Goal: Task Accomplishment & Management: Manage account settings

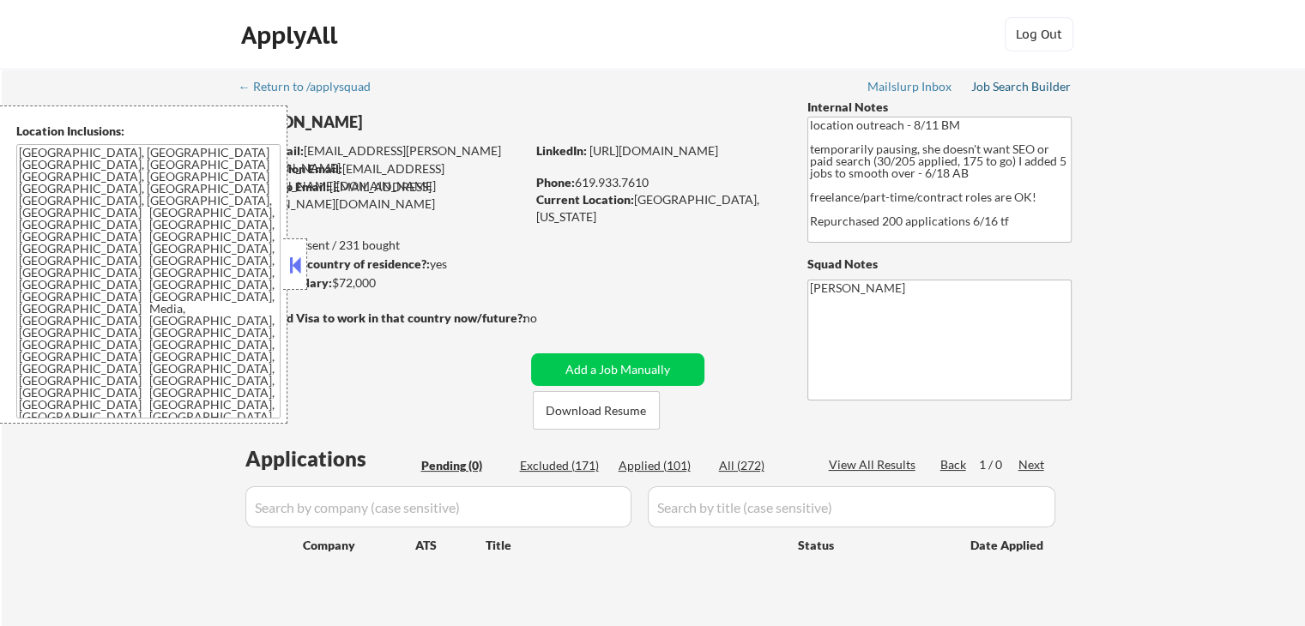
click at [1046, 83] on div "Job Search Builder" at bounding box center [1021, 87] width 100 height 12
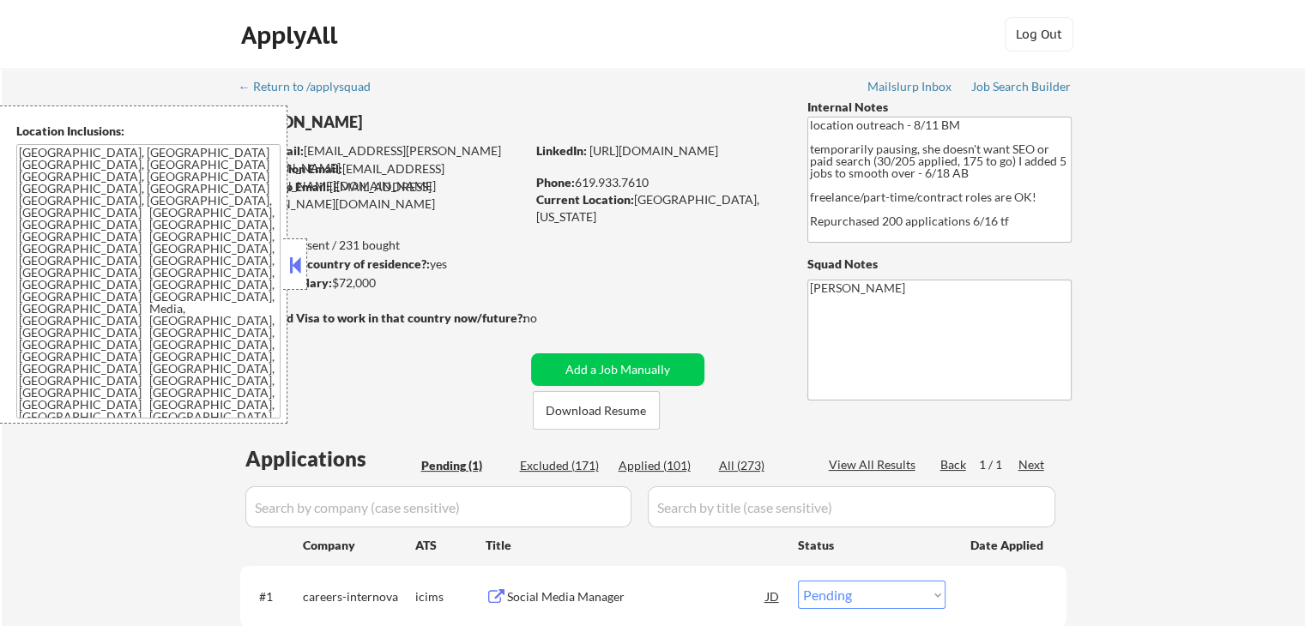
click at [292, 269] on button at bounding box center [295, 265] width 19 height 26
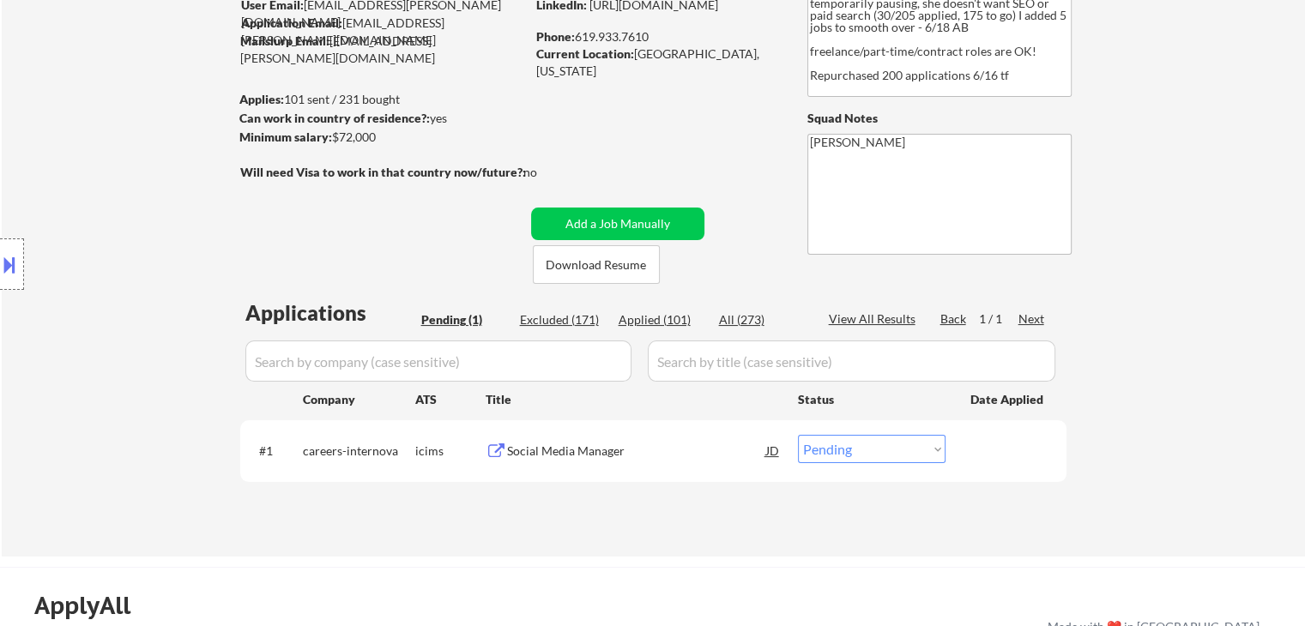
scroll to position [257, 0]
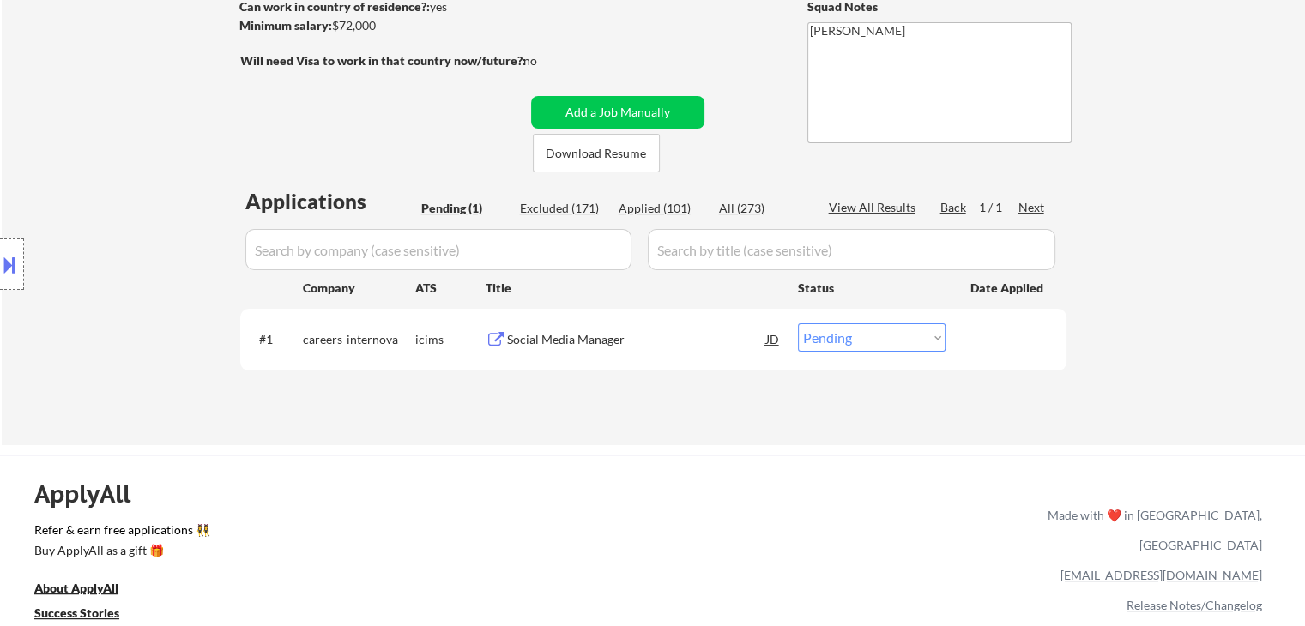
click at [945, 493] on div "ApplyAll Refer & earn free applications 👯‍♀️ Buy ApplyAll as a gift 🎁 About App…" at bounding box center [652, 604] width 1305 height 272
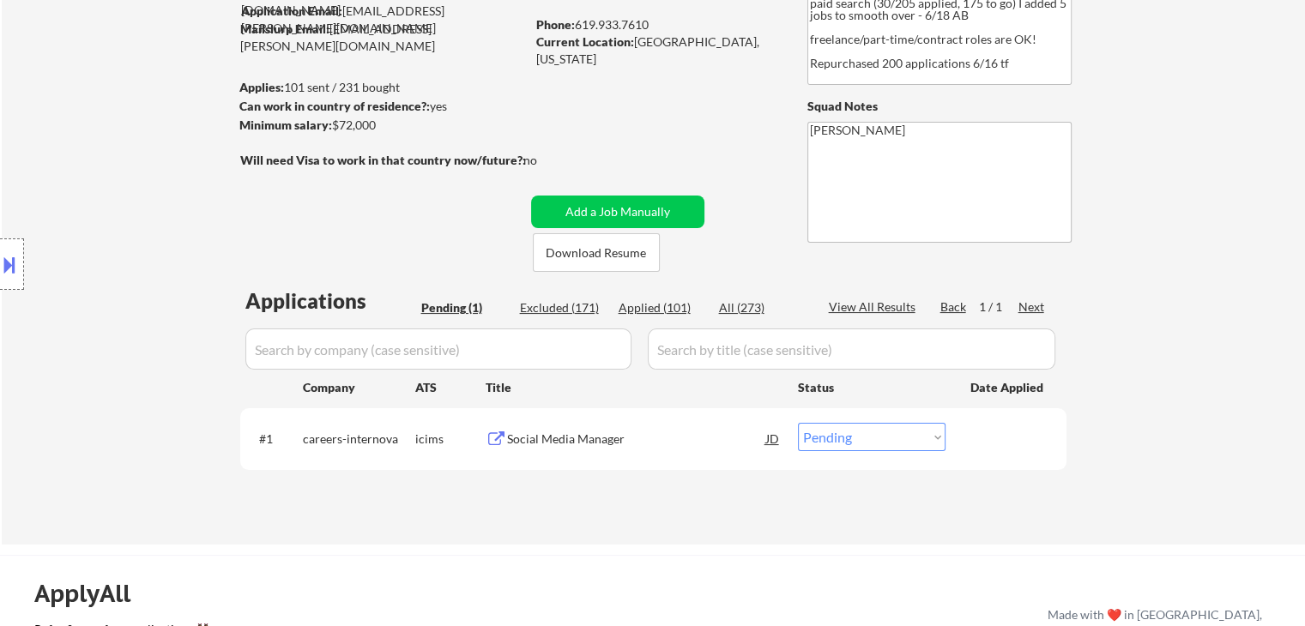
scroll to position [86, 0]
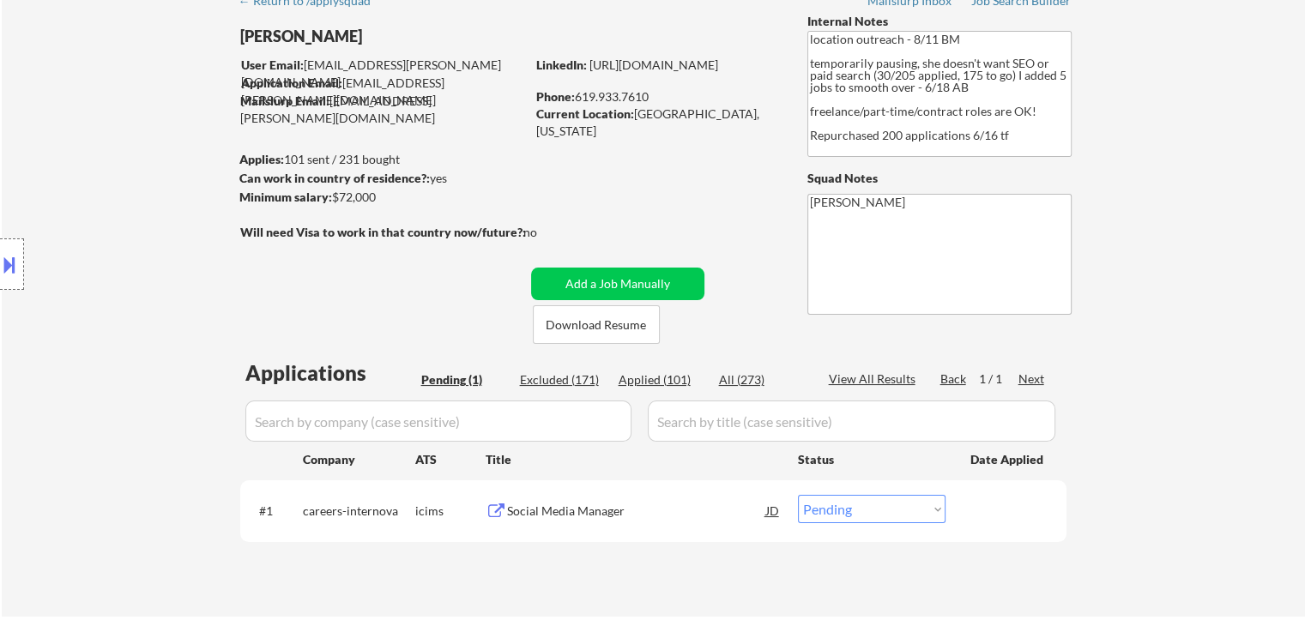
click at [583, 511] on div "Social Media Manager" at bounding box center [636, 511] width 259 height 17
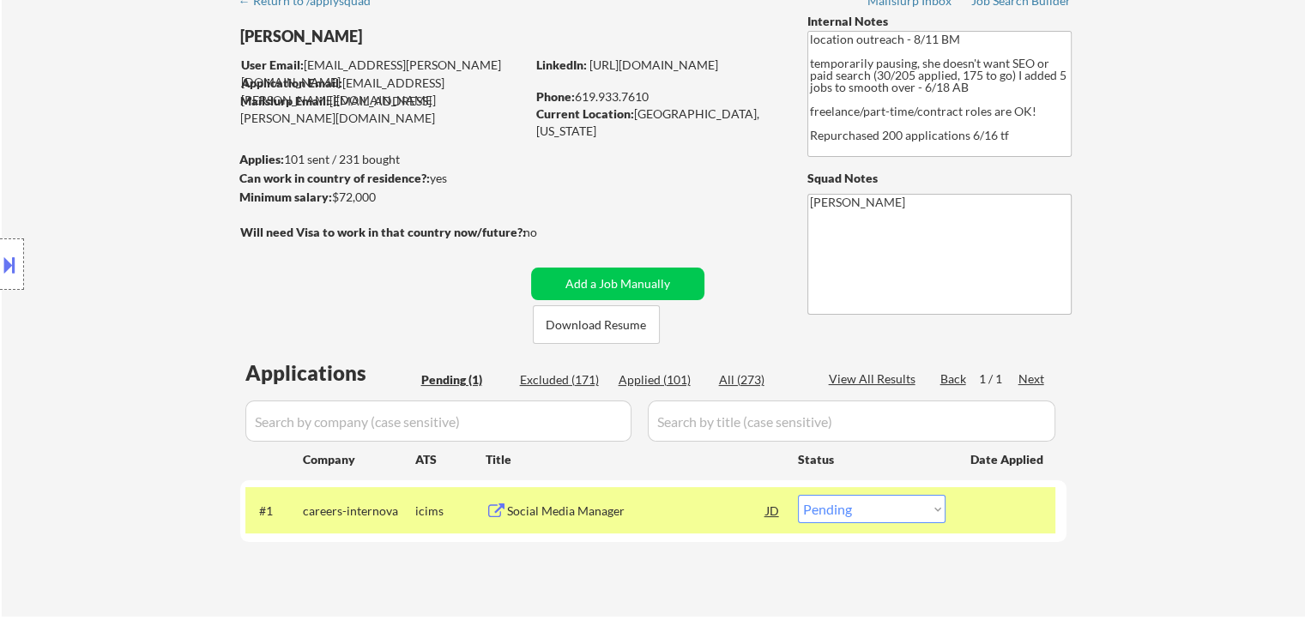
click at [0, 275] on button at bounding box center [9, 265] width 19 height 28
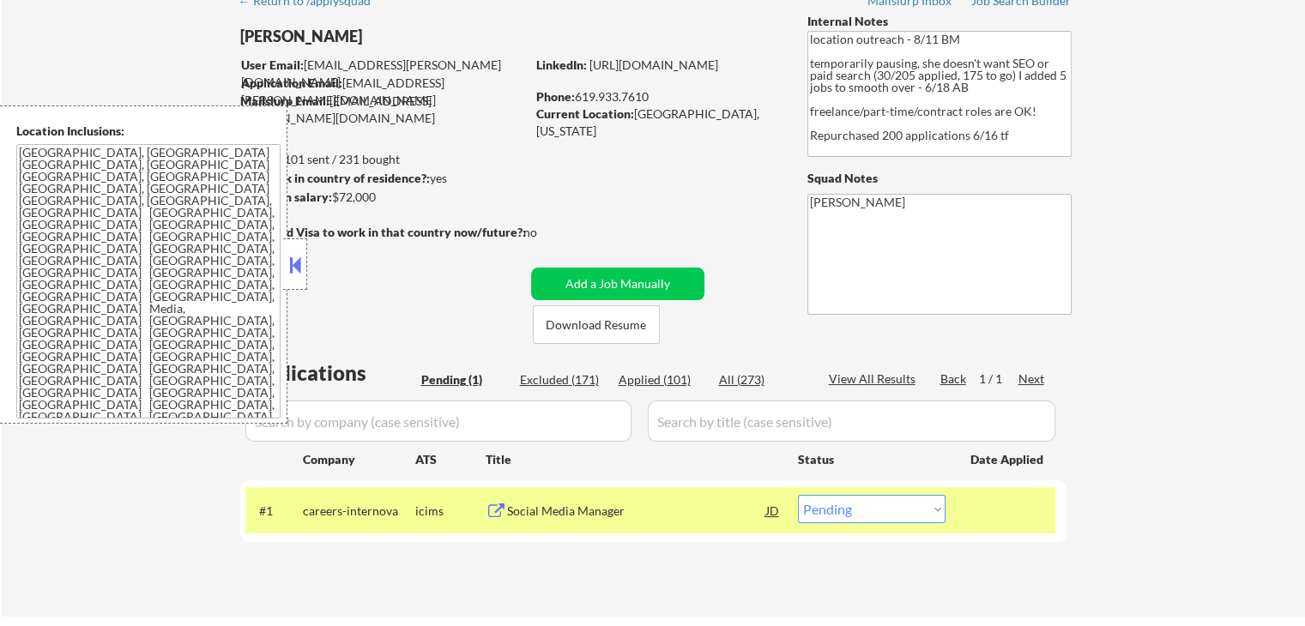
click at [589, 499] on div "Social Media Manager" at bounding box center [636, 510] width 259 height 31
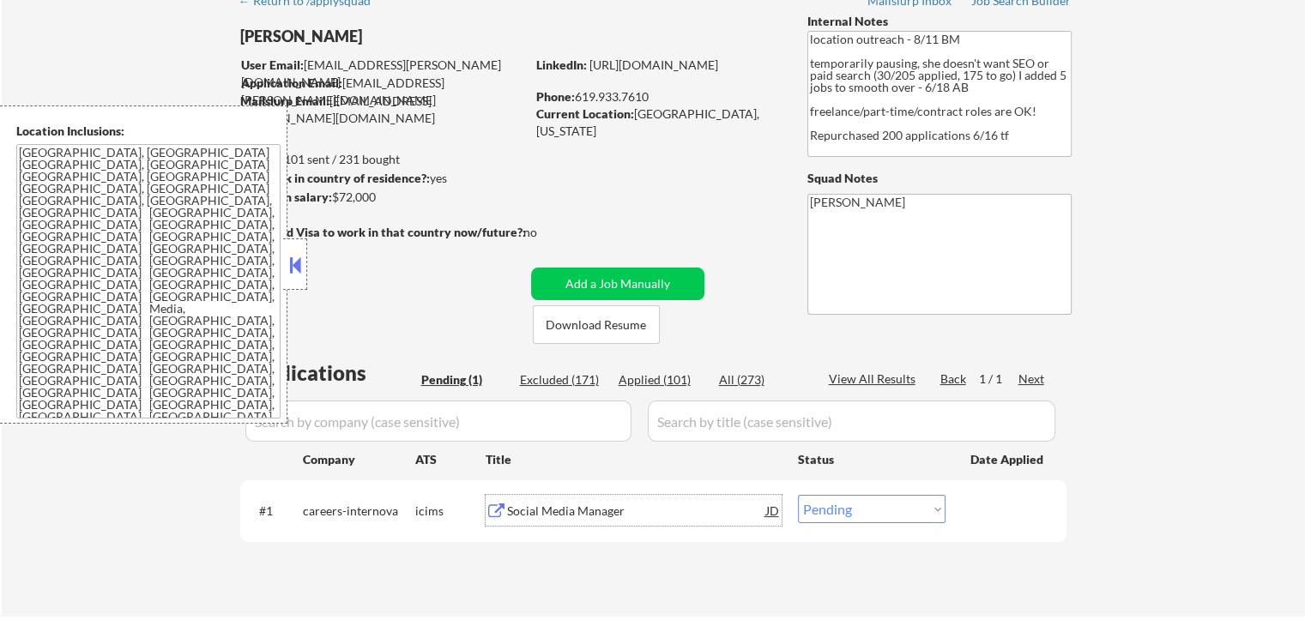
click at [300, 274] on button at bounding box center [295, 265] width 19 height 26
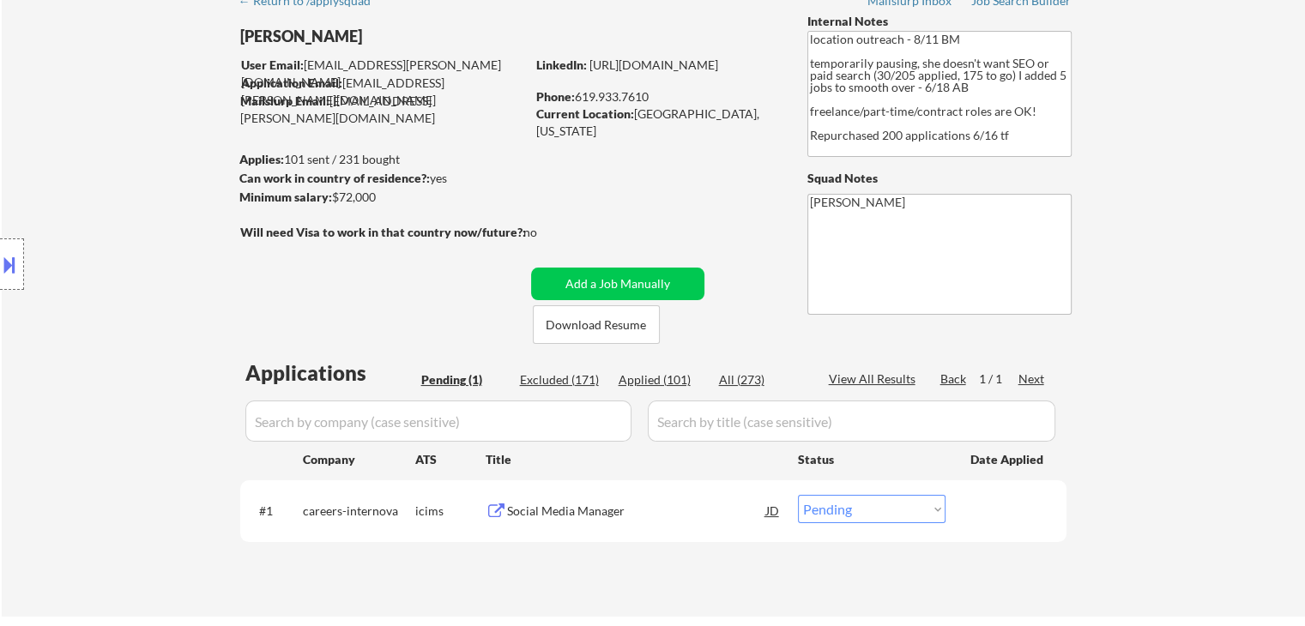
click at [1018, 124] on textarea "location outreach - 8/11 BM temporarily pausing, she doesn't want SEO or paid s…" at bounding box center [939, 94] width 264 height 126
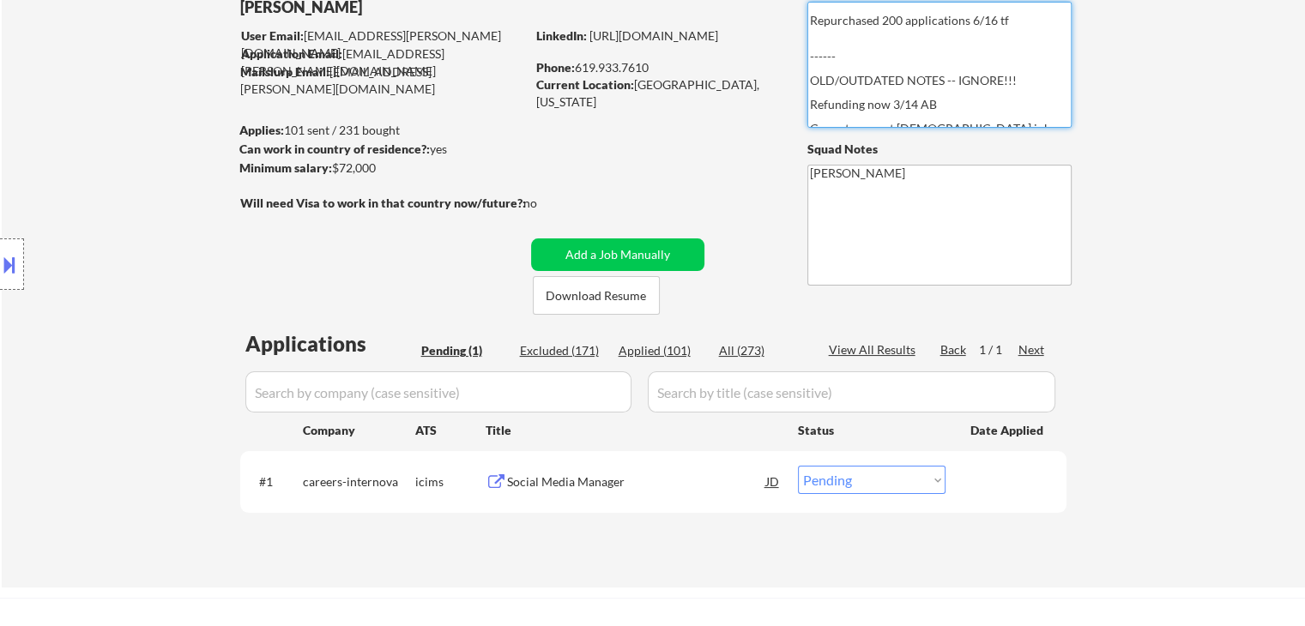
scroll to position [172, 0]
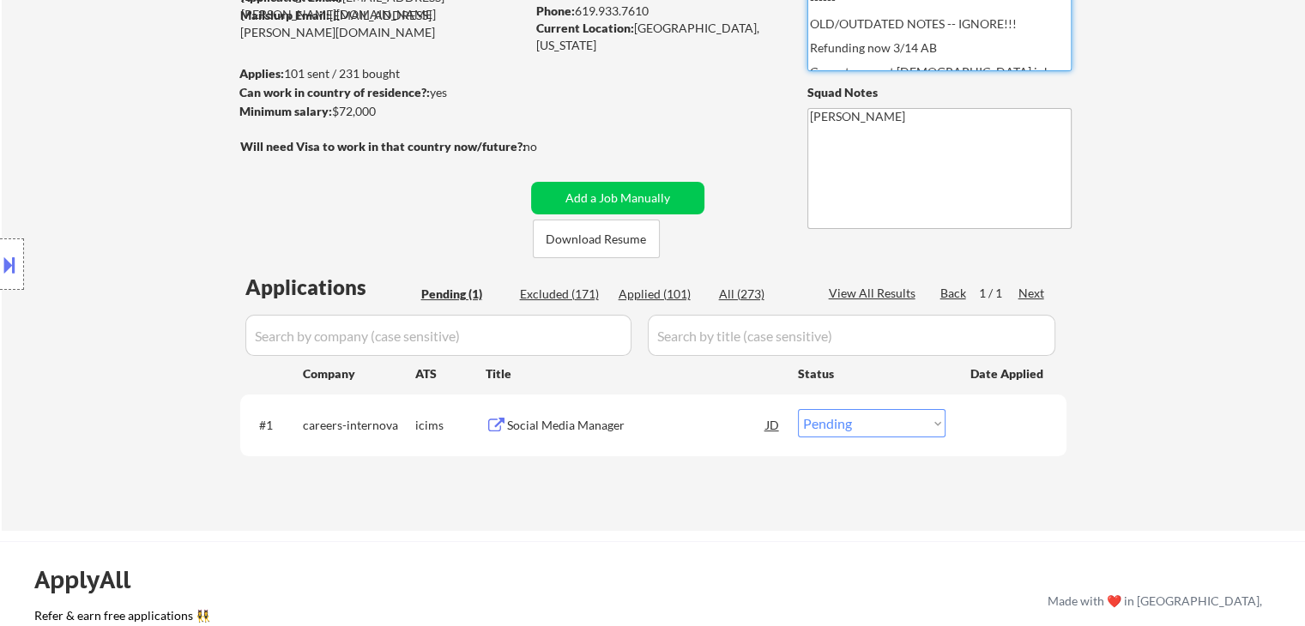
click at [662, 294] on div "Applied (101)" at bounding box center [662, 294] width 86 height 17
select select ""applied""
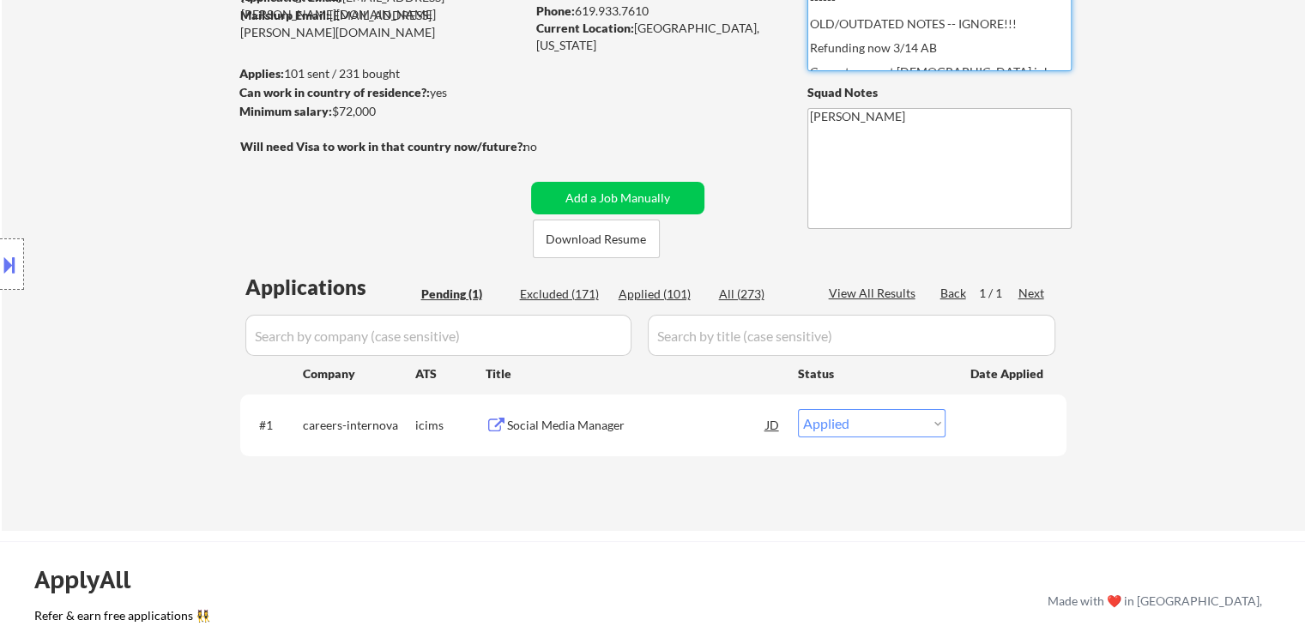
select select ""applied""
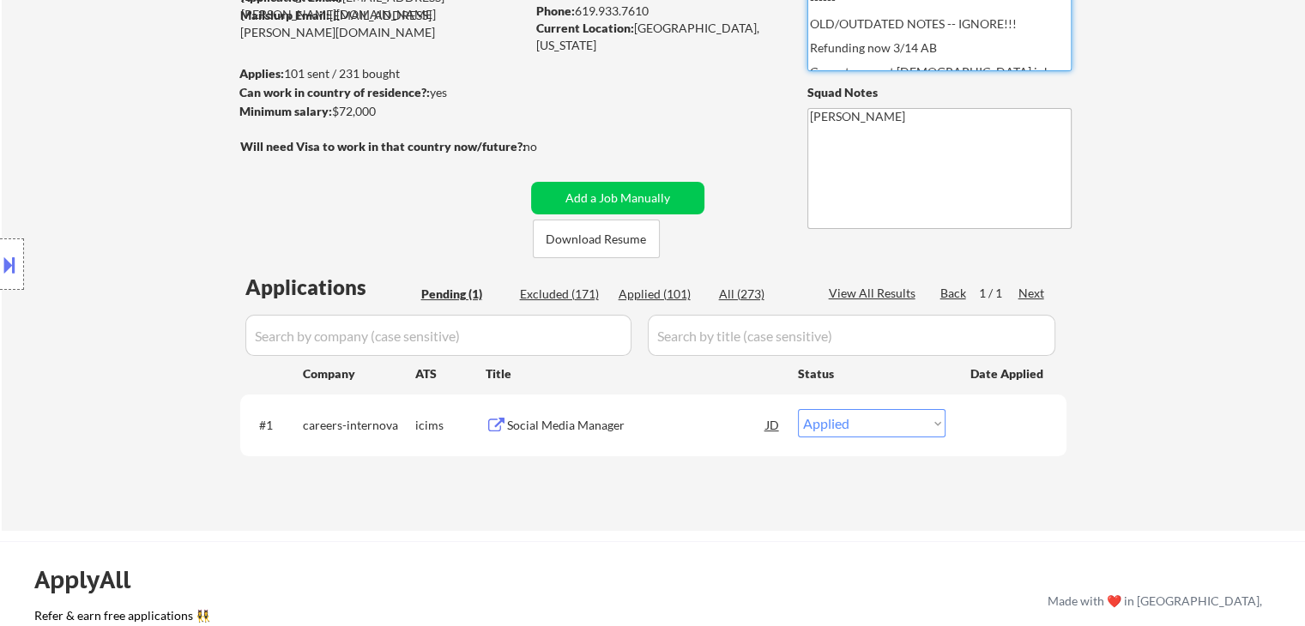
select select ""applied""
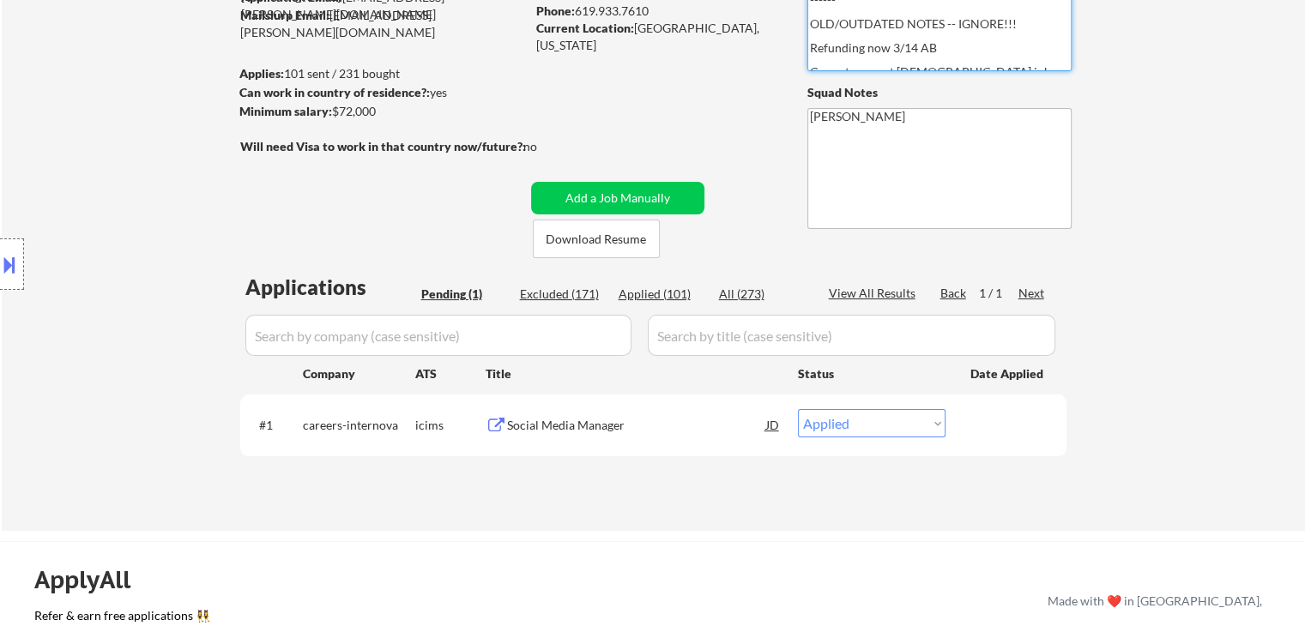
select select ""applied""
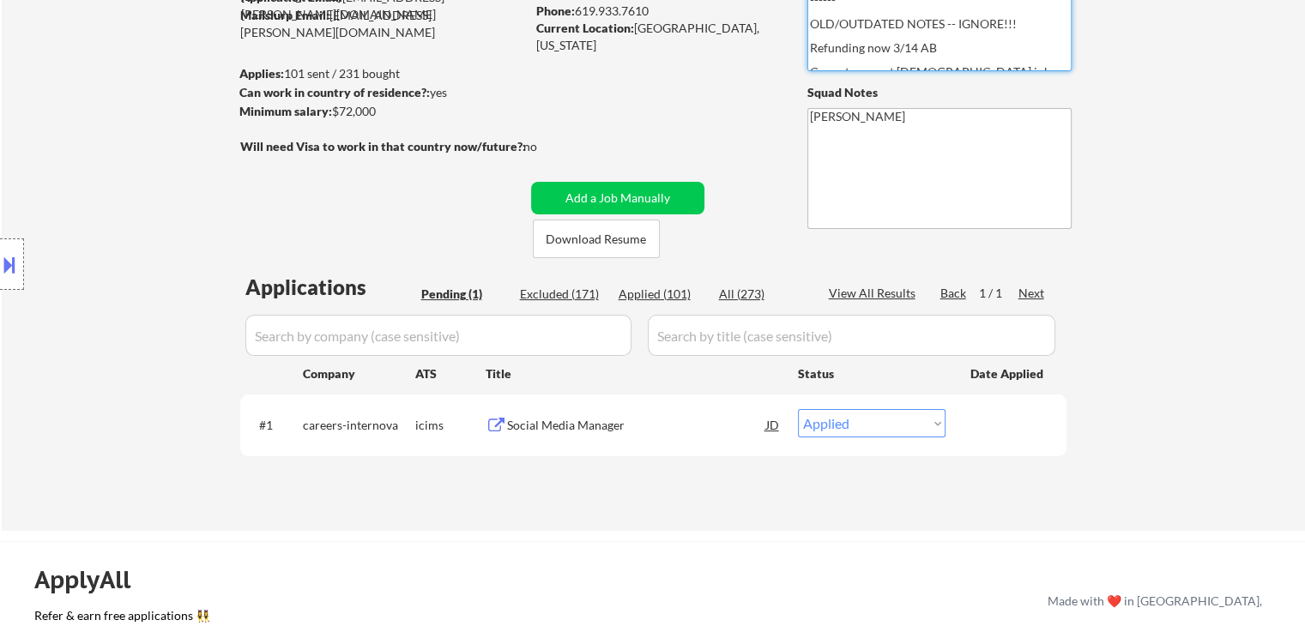
select select ""applied""
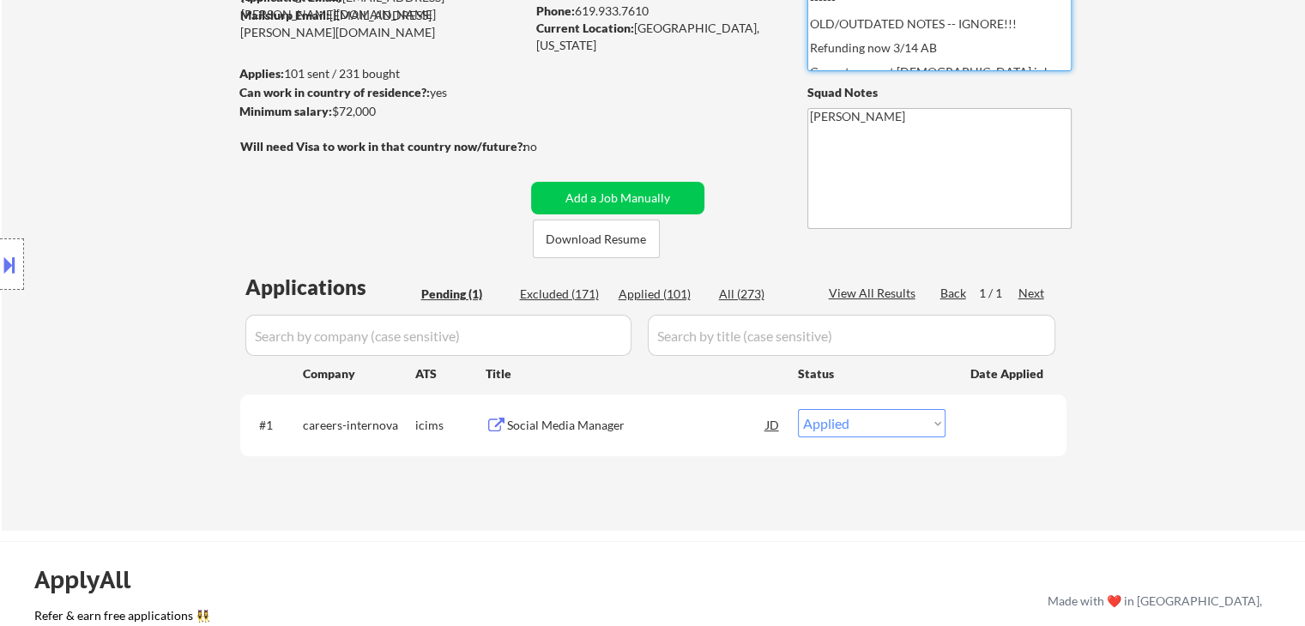
select select ""applied""
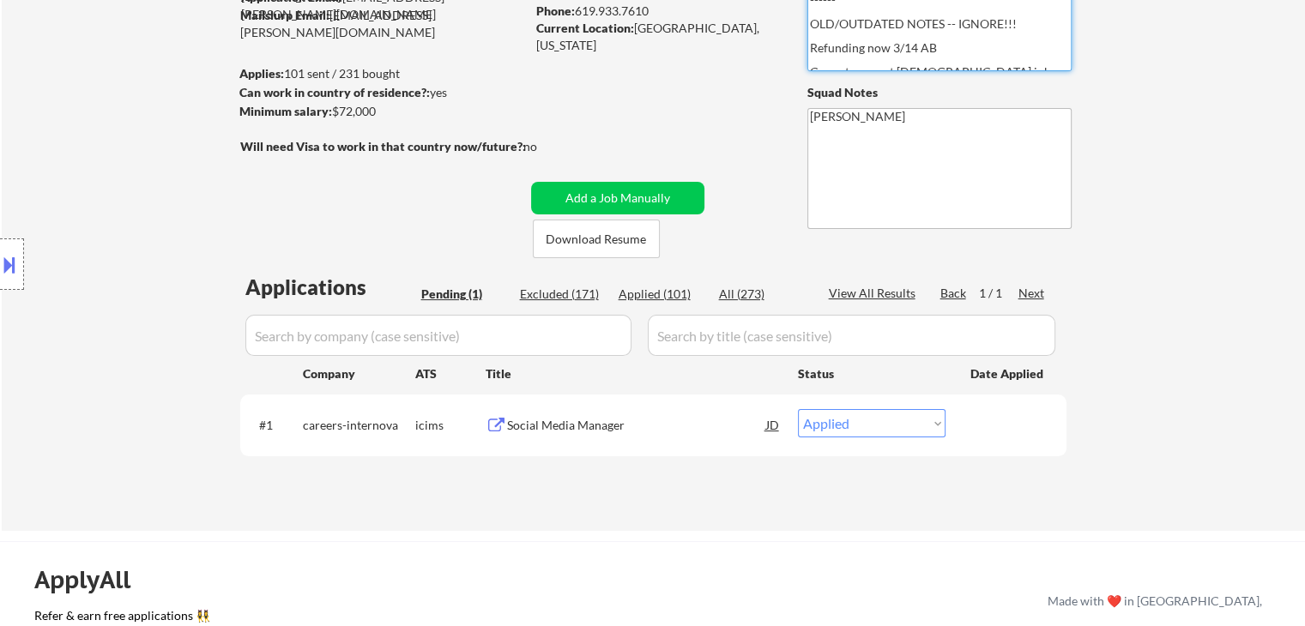
select select ""applied""
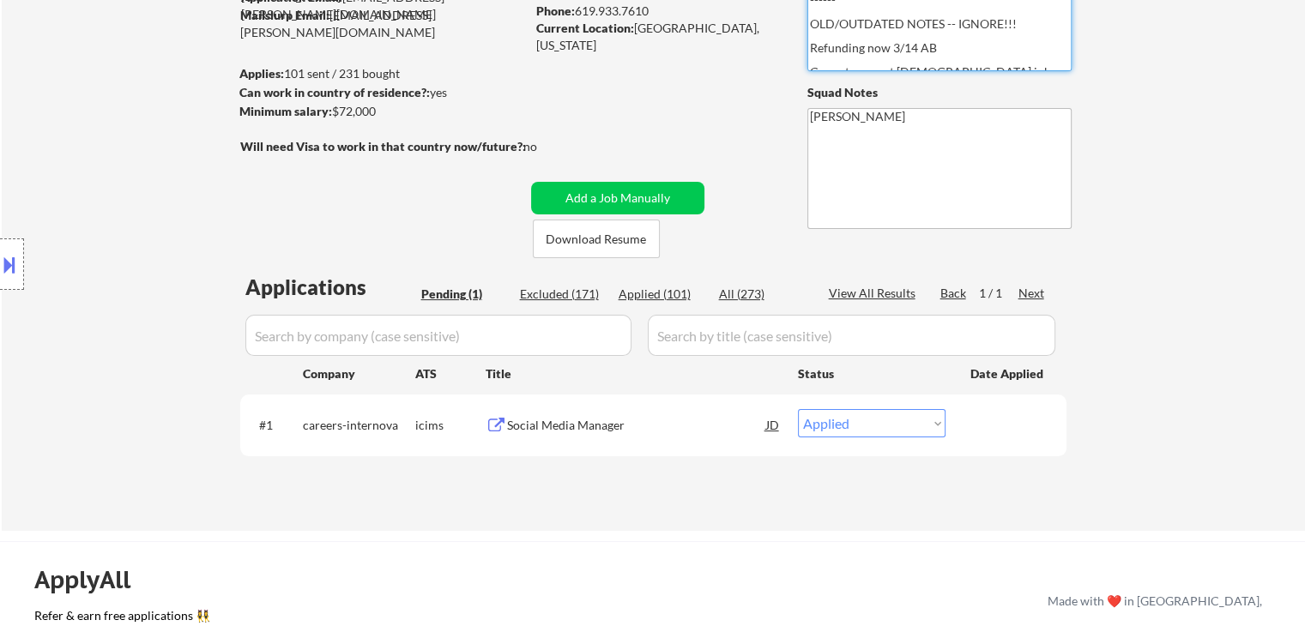
select select ""applied""
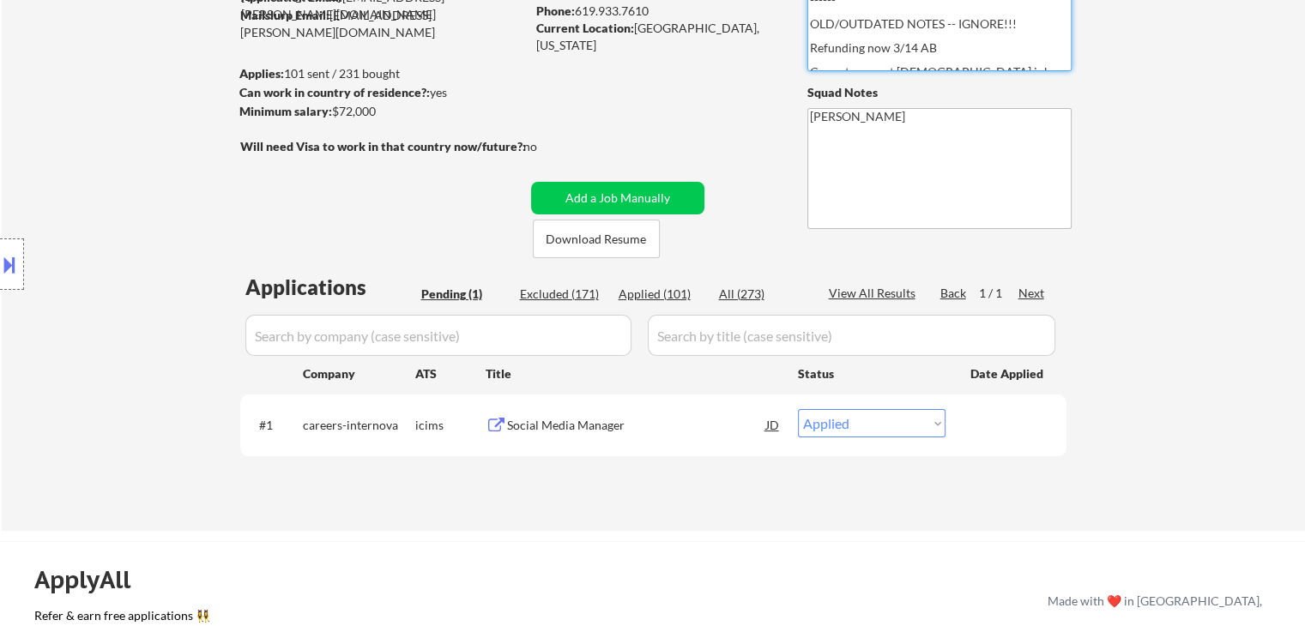
select select ""applied""
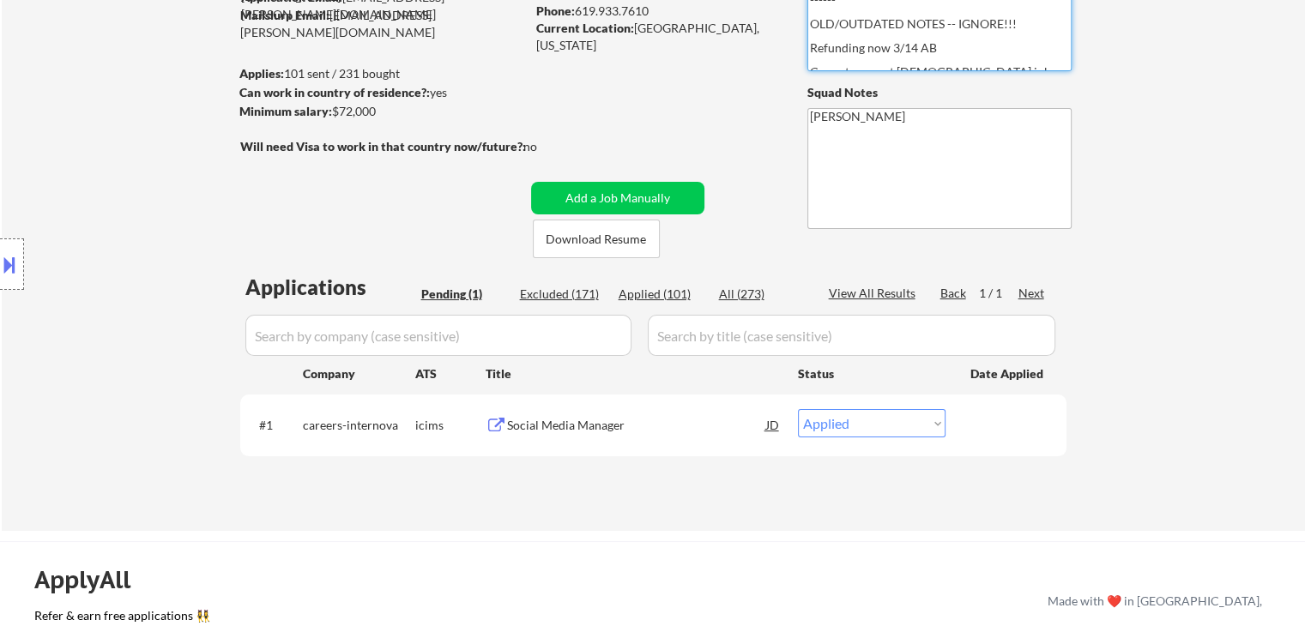
select select ""applied""
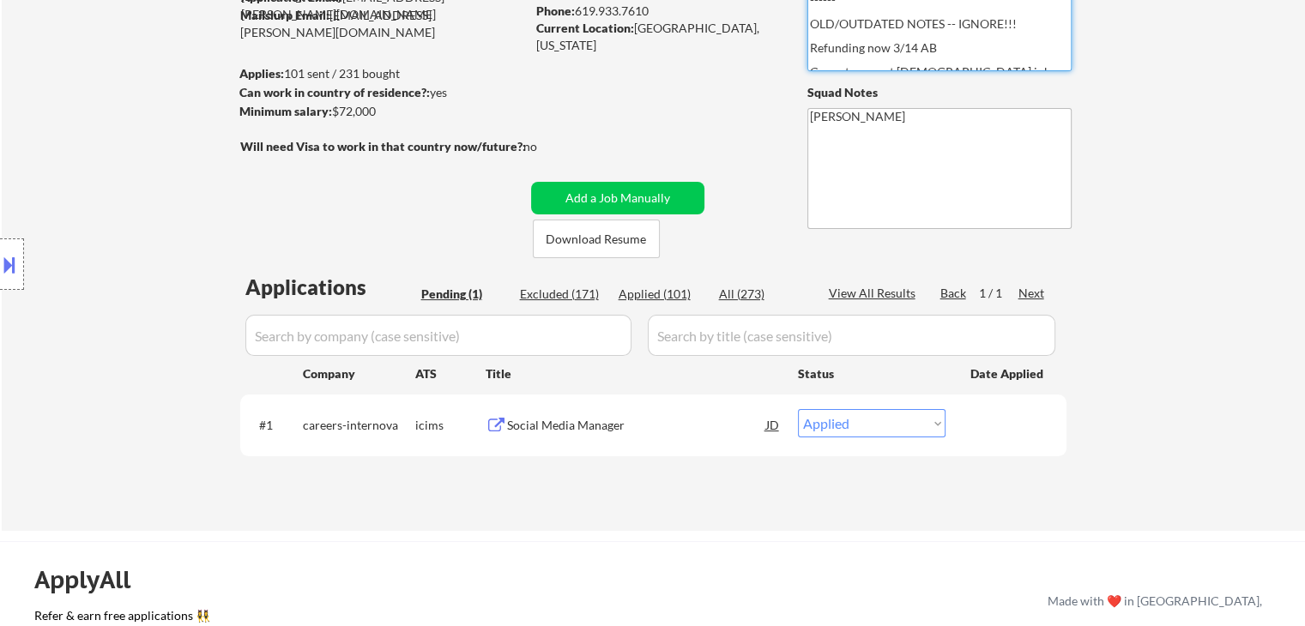
select select ""applied""
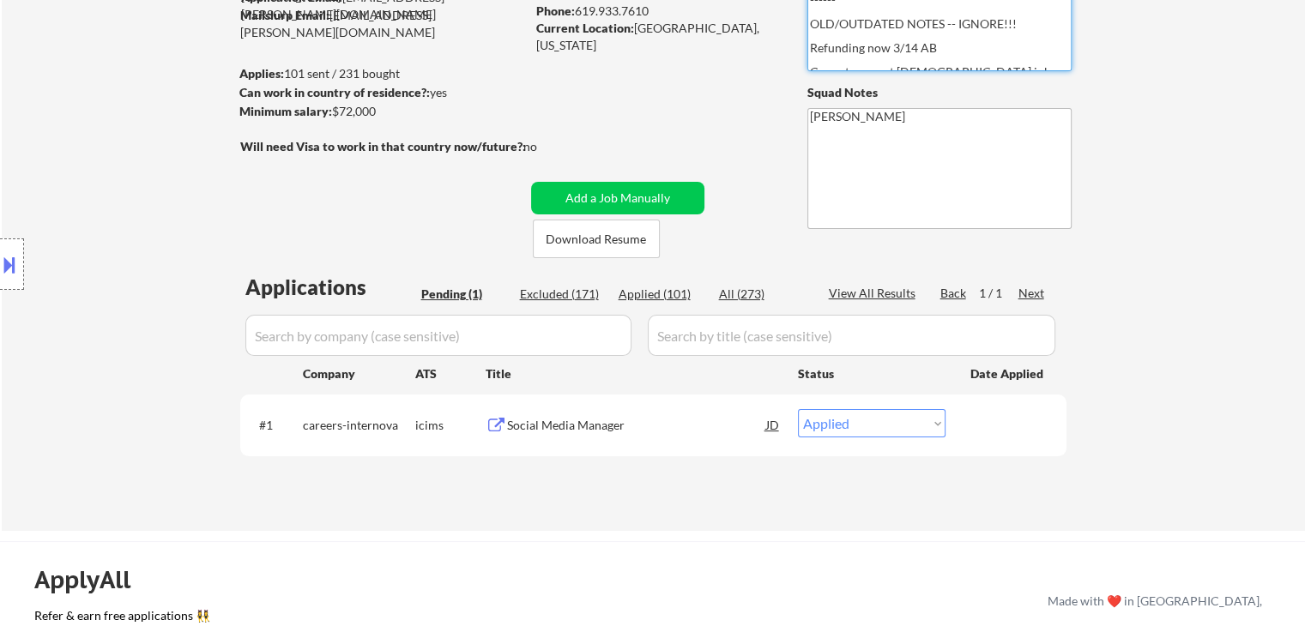
select select ""applied""
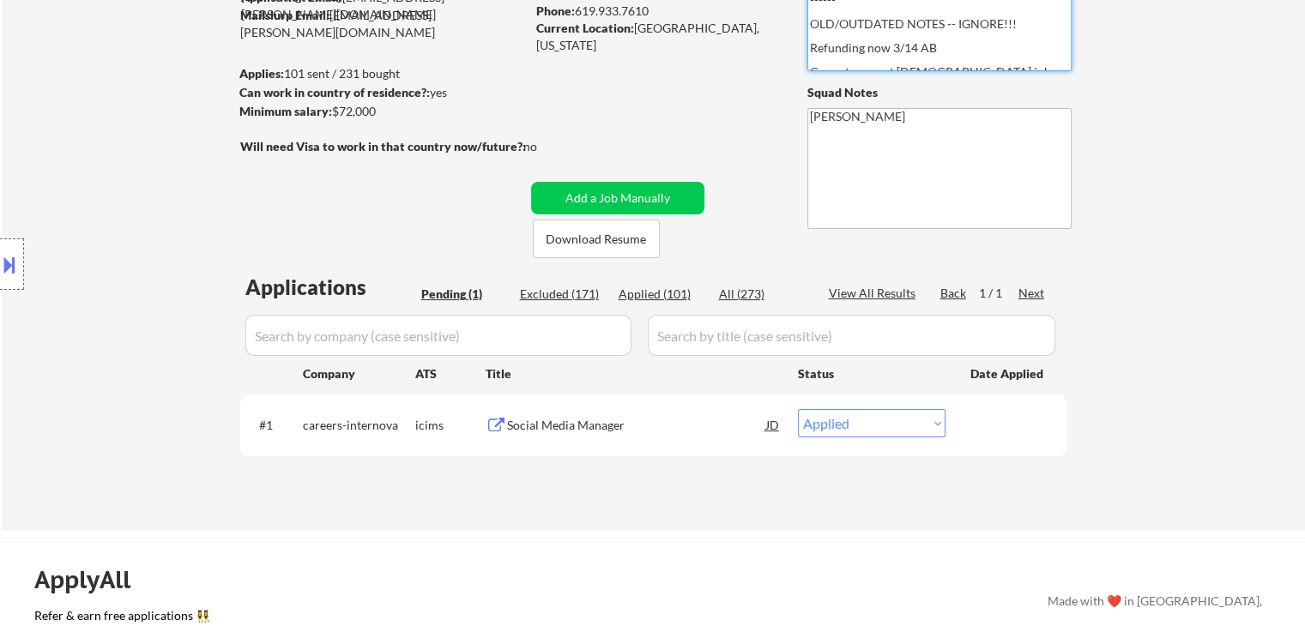
select select ""applied""
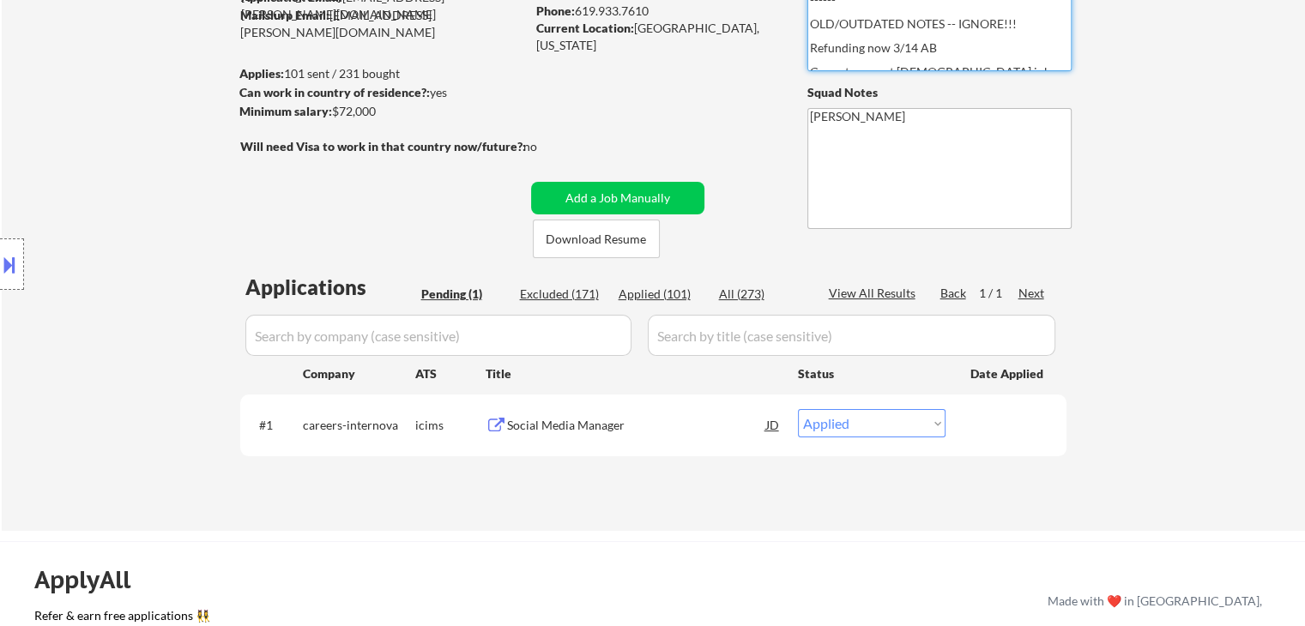
select select ""applied""
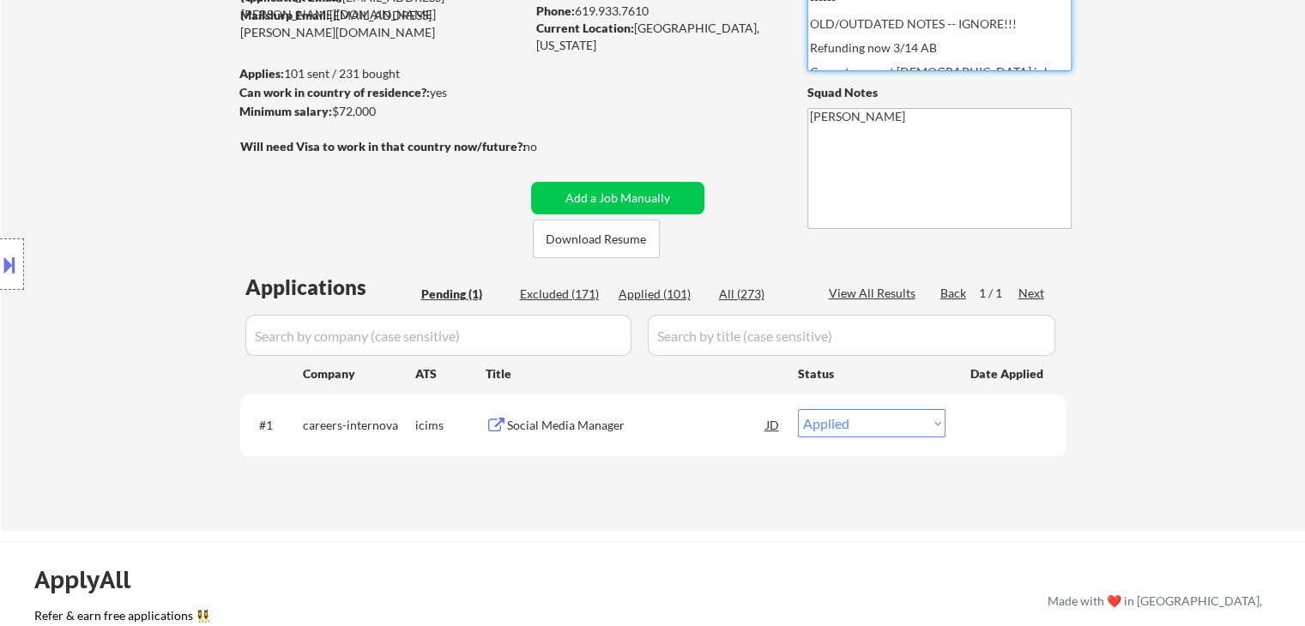
select select ""applied""
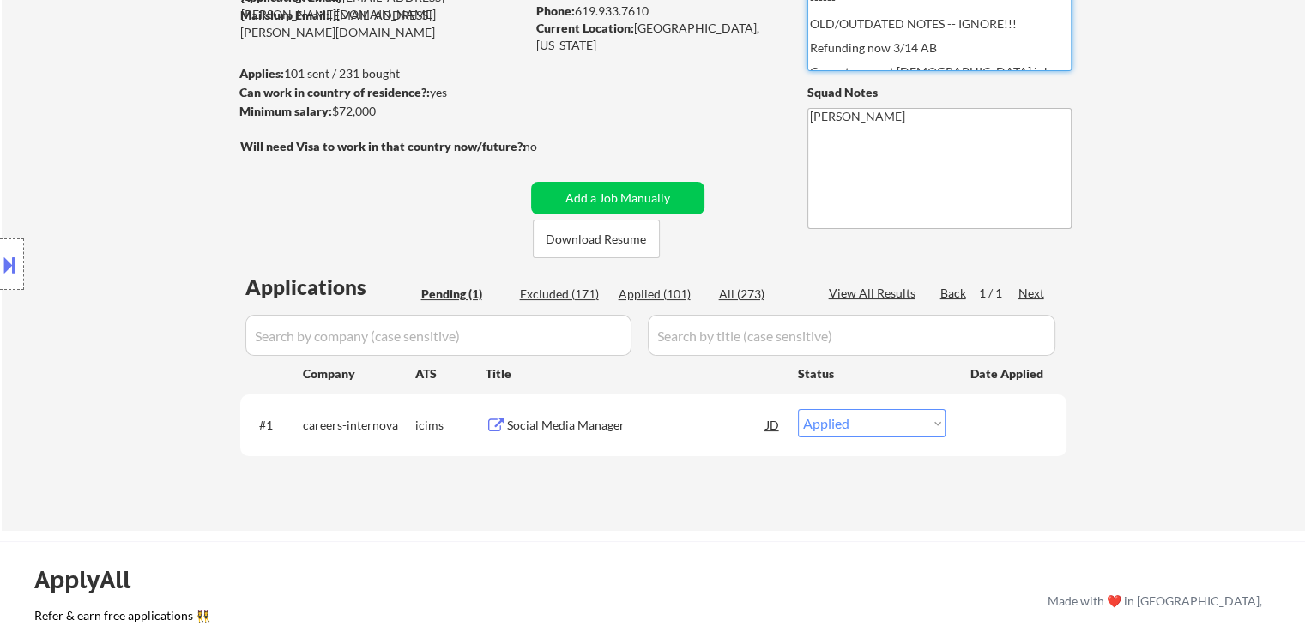
select select ""applied""
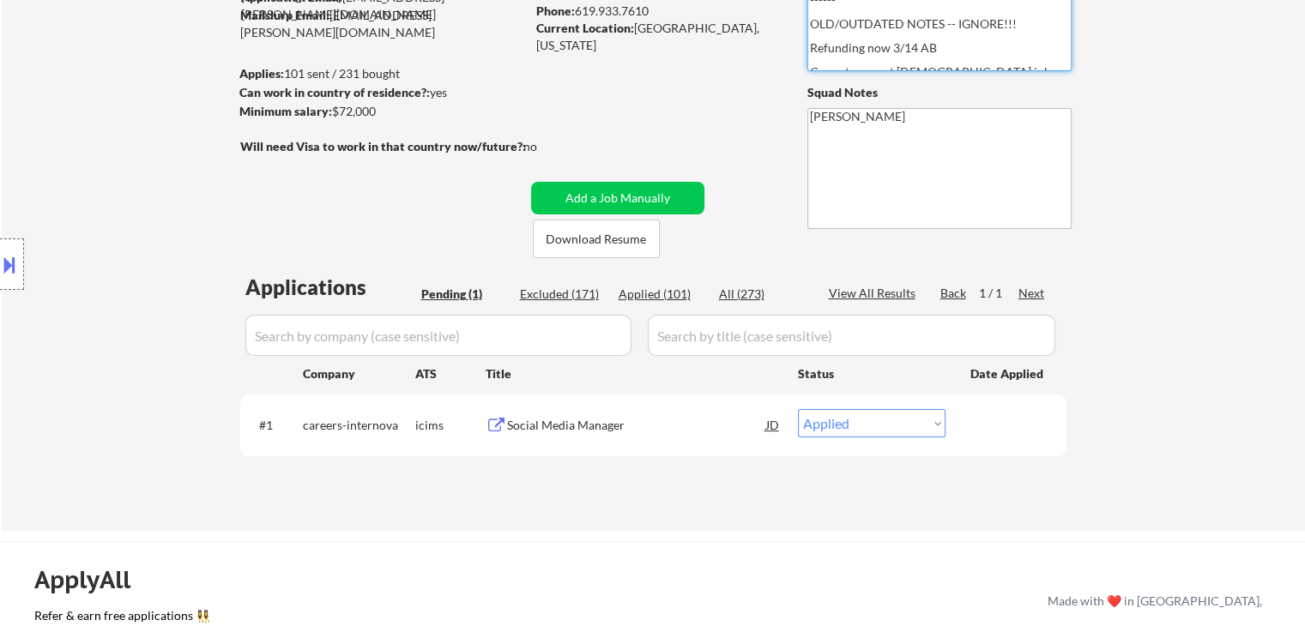
select select ""applied""
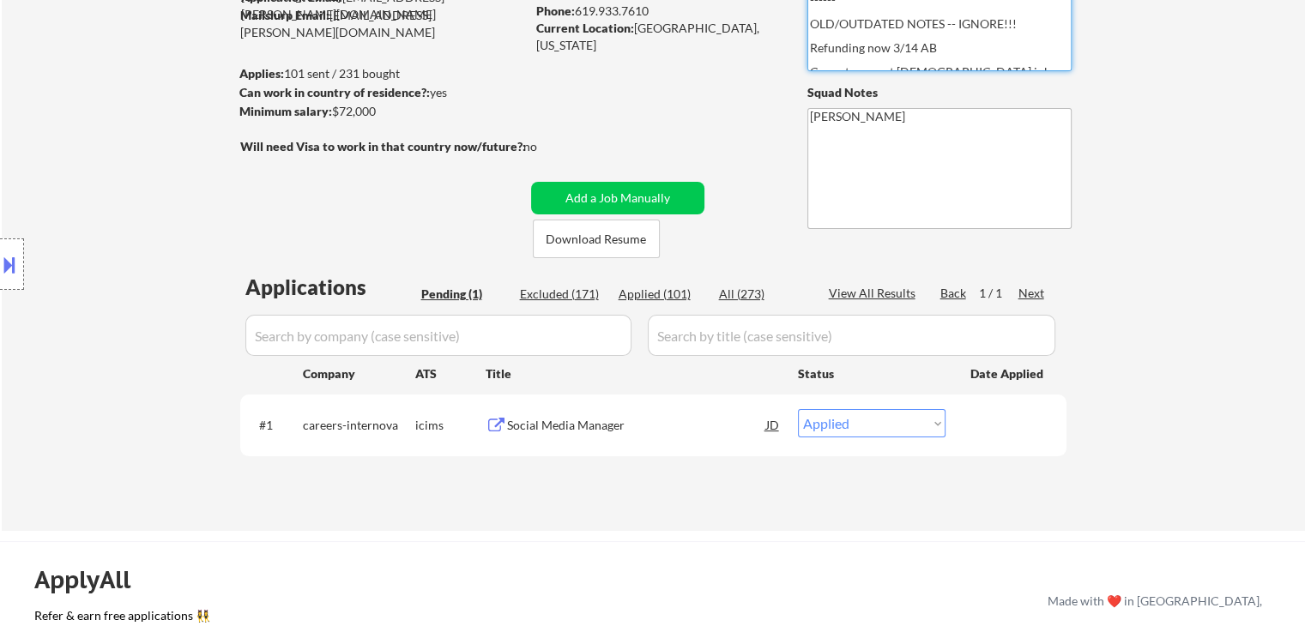
select select ""applied""
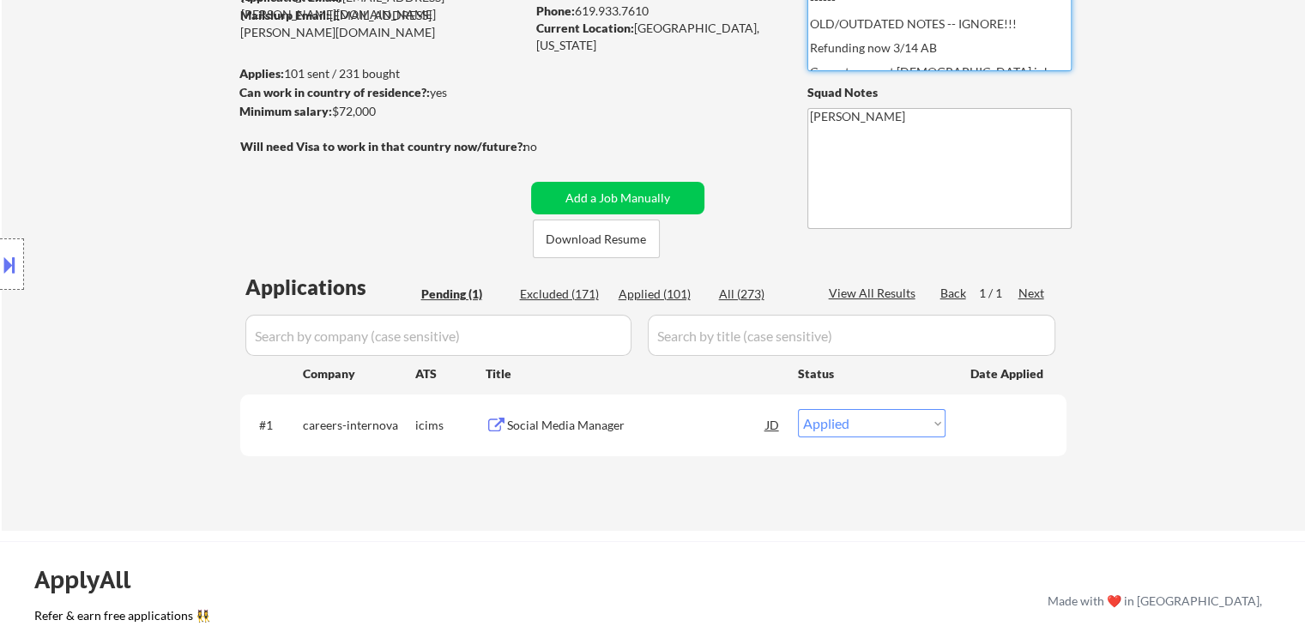
select select ""applied""
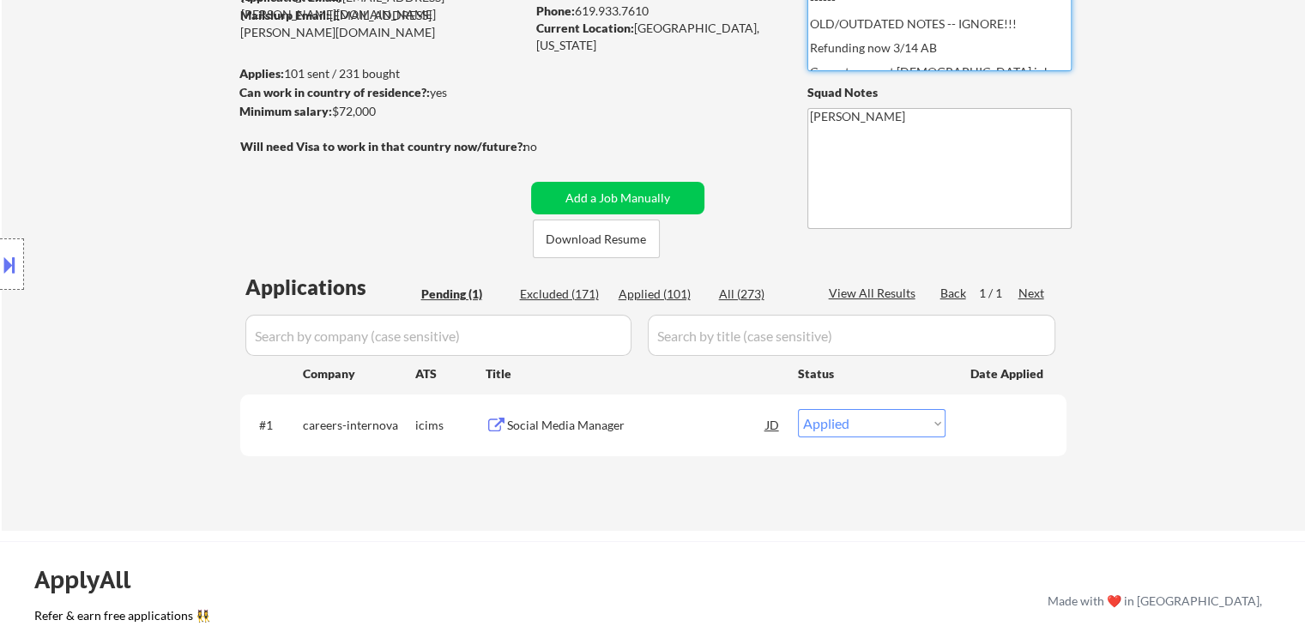
select select ""applied""
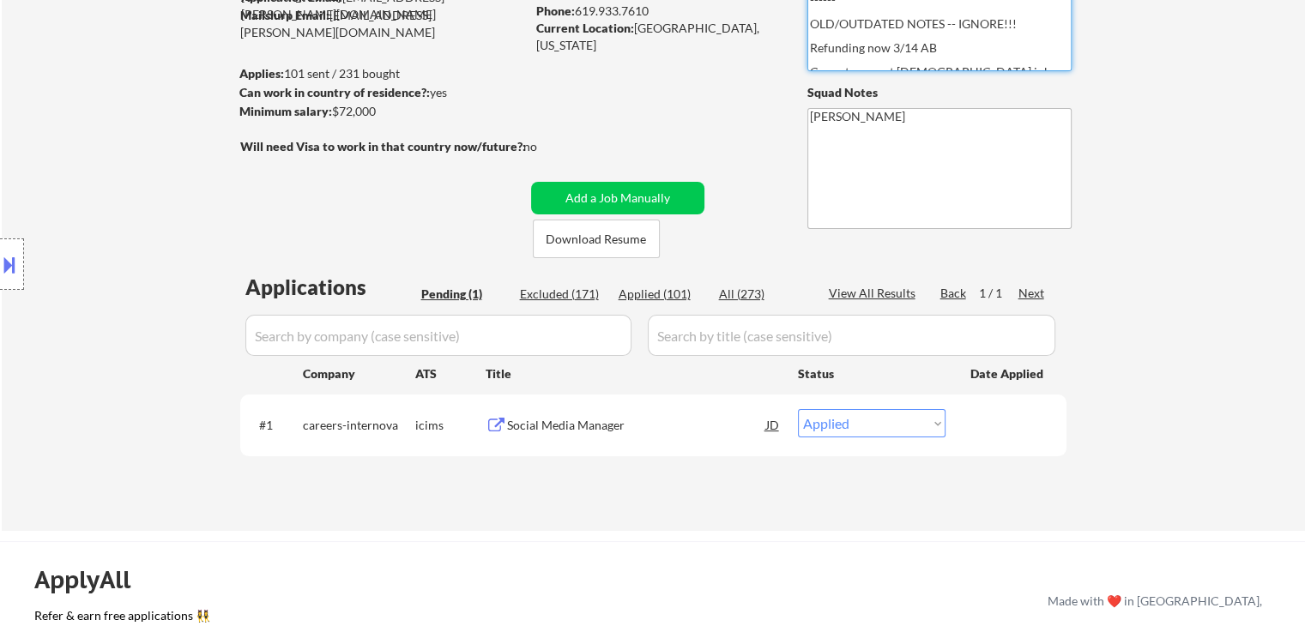
select select ""applied""
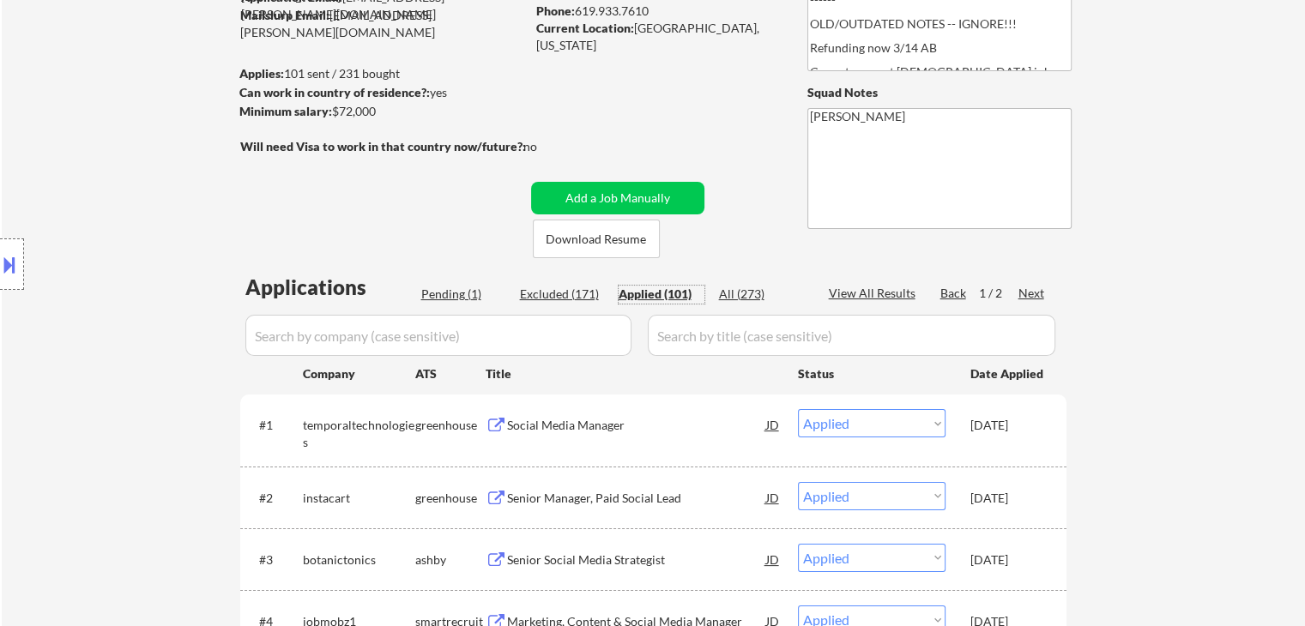
click at [452, 293] on div "Pending (1)" at bounding box center [464, 294] width 86 height 17
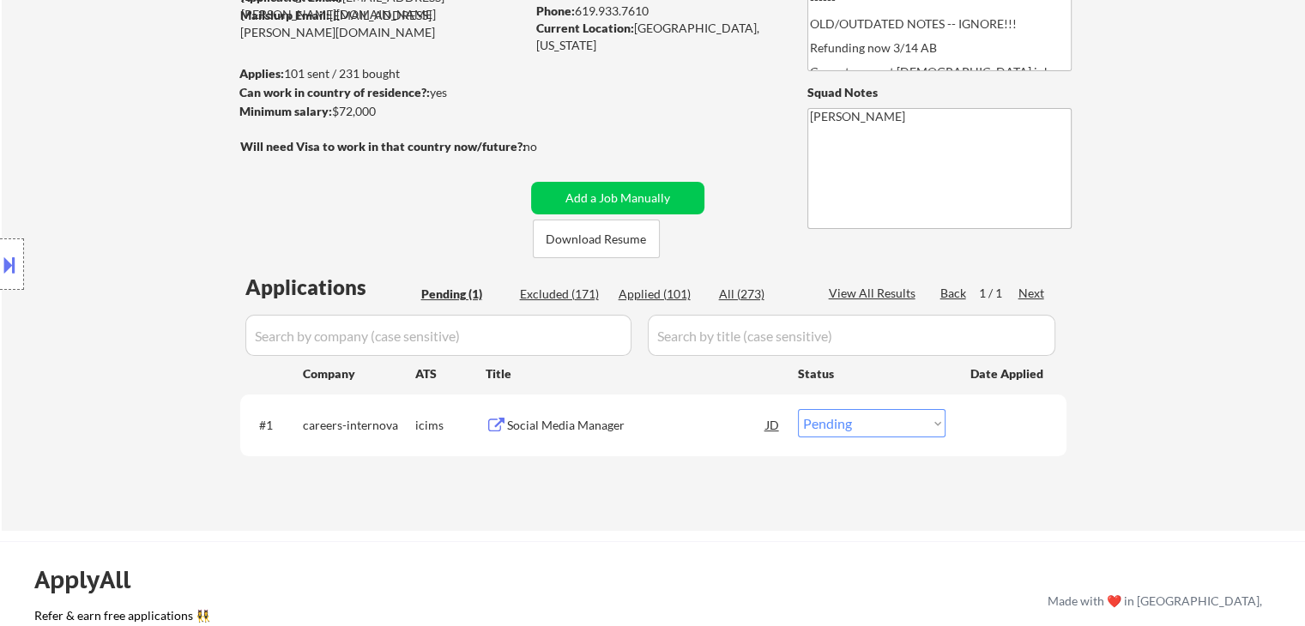
scroll to position [429, 0]
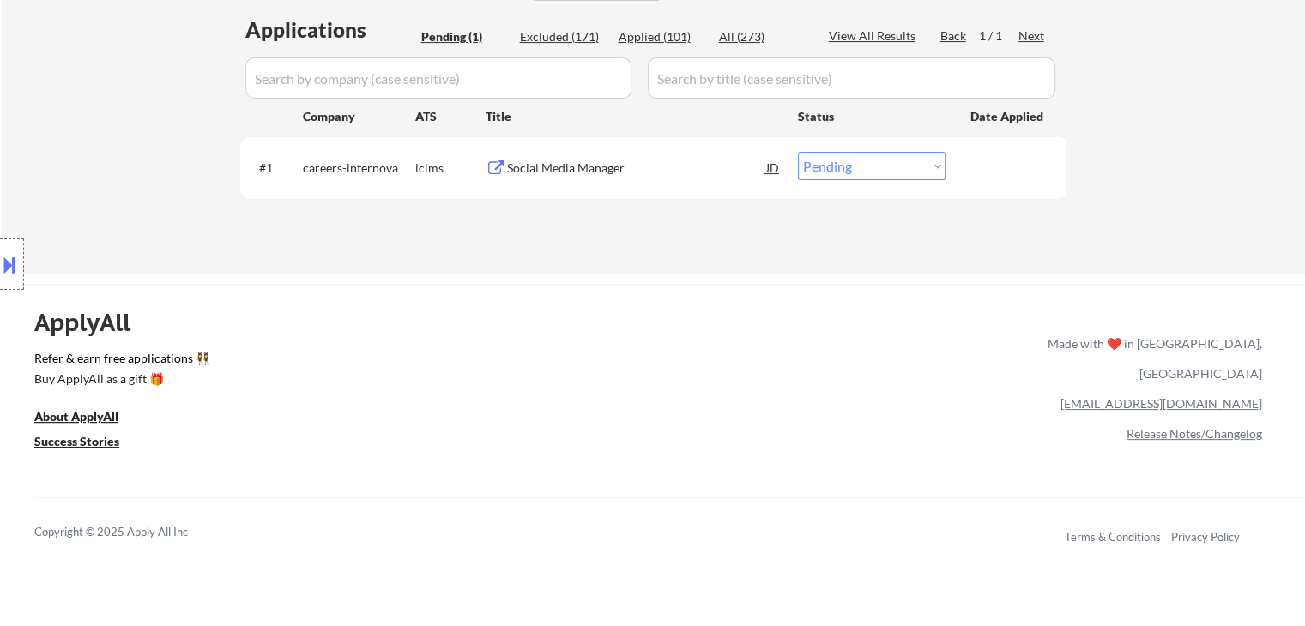
click at [574, 167] on div "Social Media Manager" at bounding box center [636, 168] width 259 height 17
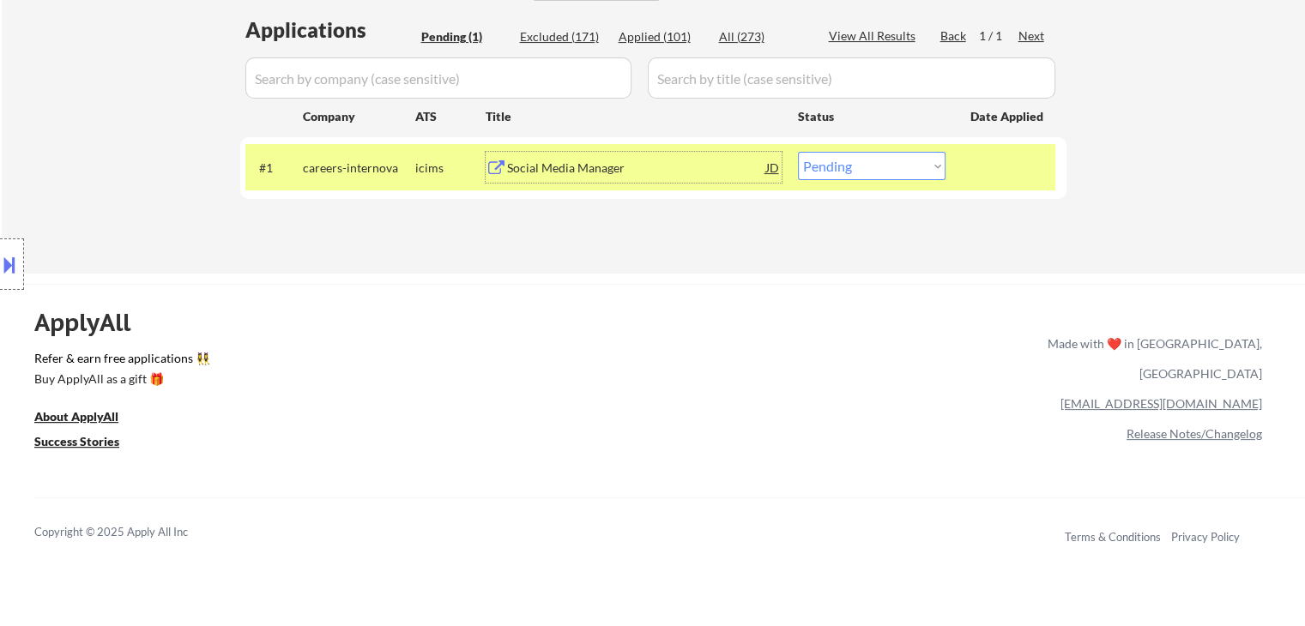
scroll to position [86, 0]
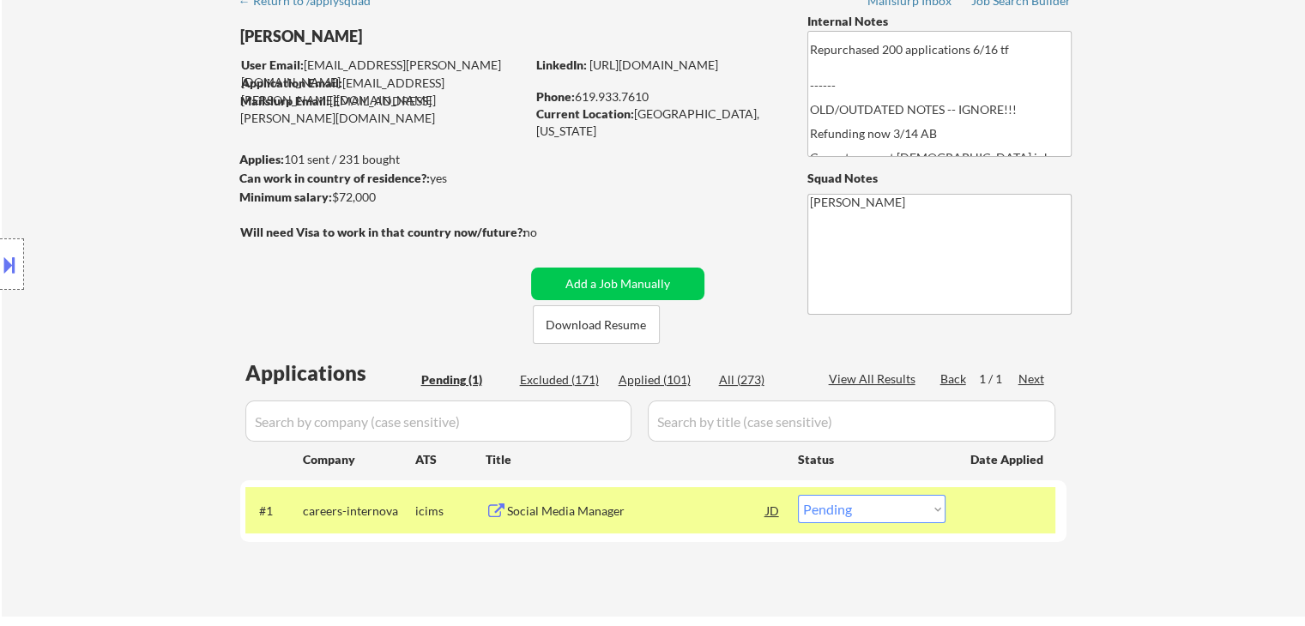
drag, startPoint x: 398, startPoint y: 200, endPoint x: 336, endPoint y: 192, distance: 62.3
click at [334, 191] on div "Minimum salary: $72,000" at bounding box center [382, 197] width 286 height 17
copy div "$72,000"
click at [869, 510] on select "Choose an option... Pending Applied Excluded (Questions) Excluded (Expired) Exc…" at bounding box center [872, 509] width 148 height 28
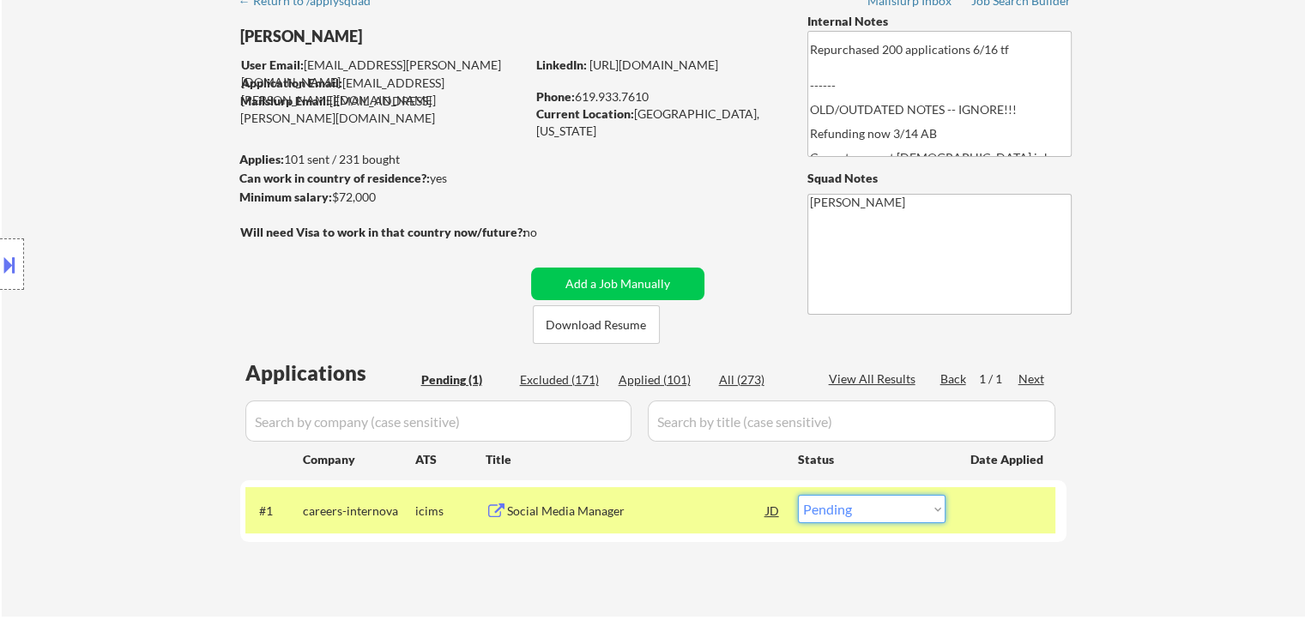
select select ""applied""
click at [798, 495] on select "Choose an option... Pending Applied Excluded (Questions) Excluded (Expired) Exc…" at bounding box center [872, 509] width 148 height 28
